Goal: Task Accomplishment & Management: Use online tool/utility

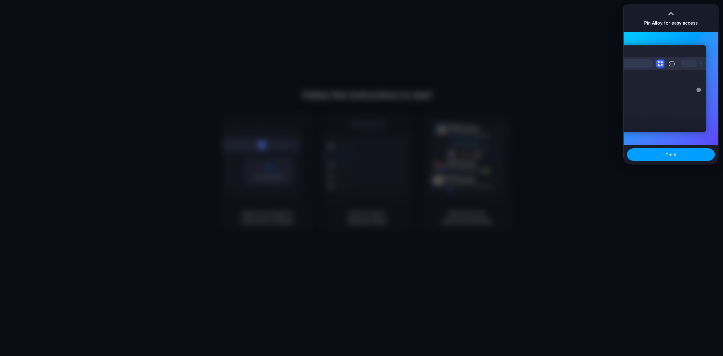
click at [678, 157] on button "Got it" at bounding box center [671, 154] width 88 height 12
